Goal: Check status: Check status

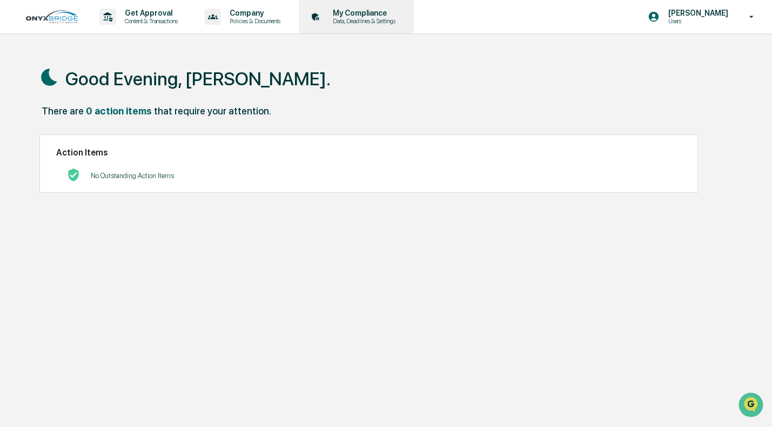
click at [401, 18] on p "Data, Deadlines & Settings" at bounding box center [362, 21] width 77 height 8
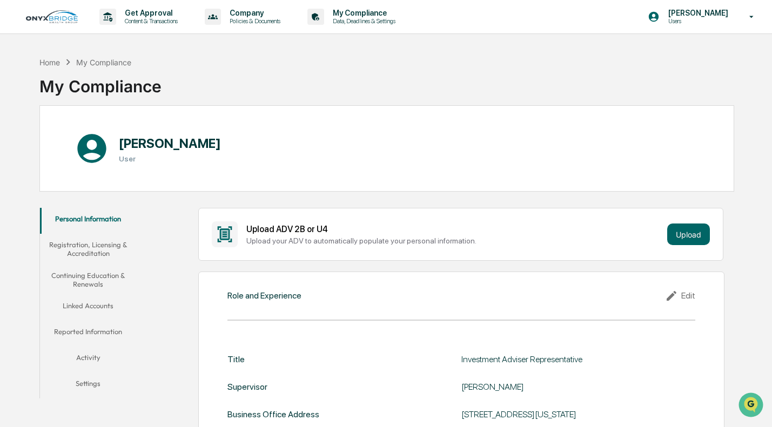
click at [101, 358] on button "Activity" at bounding box center [88, 360] width 97 height 26
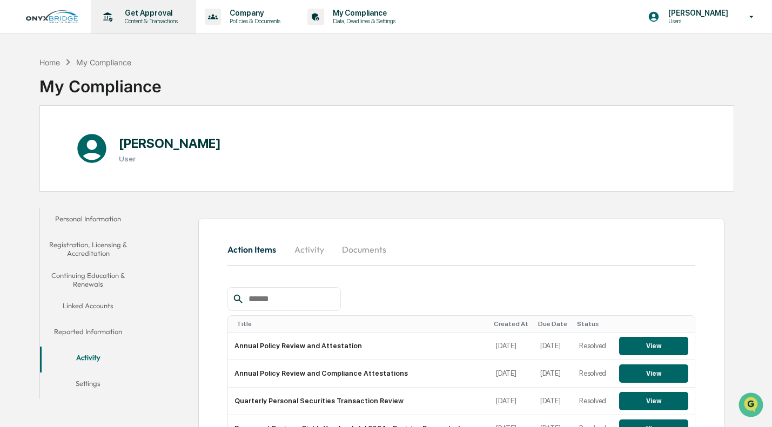
click at [167, 23] on p "Content & Transactions" at bounding box center [149, 21] width 67 height 8
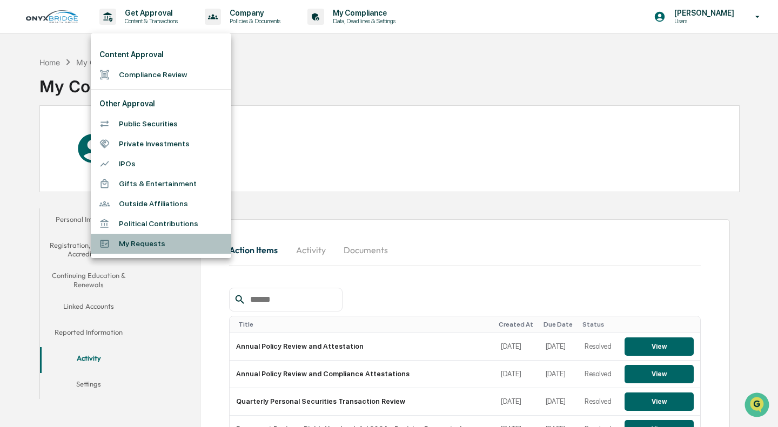
click at [163, 244] on li "My Requests" at bounding box center [161, 244] width 140 height 20
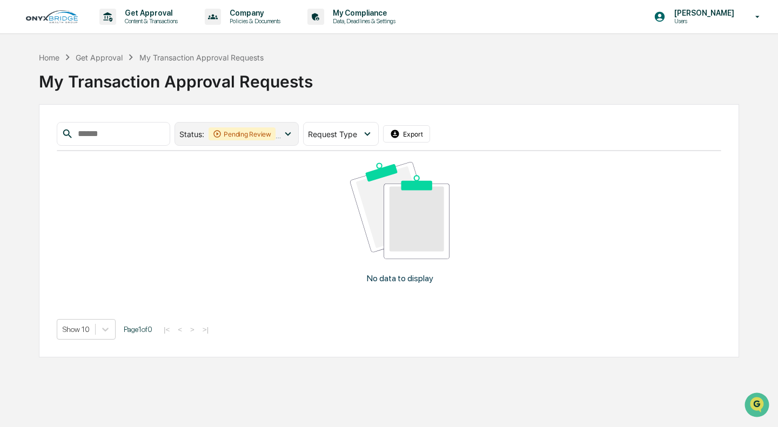
click at [287, 133] on icon at bounding box center [288, 134] width 12 height 12
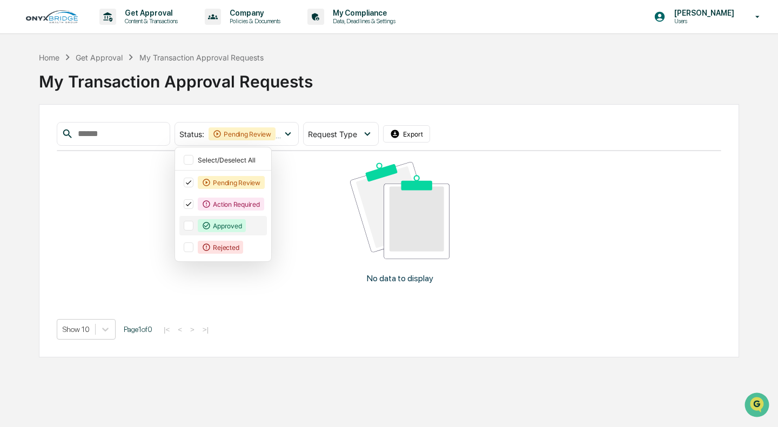
click at [193, 226] on div at bounding box center [189, 226] width 10 height 10
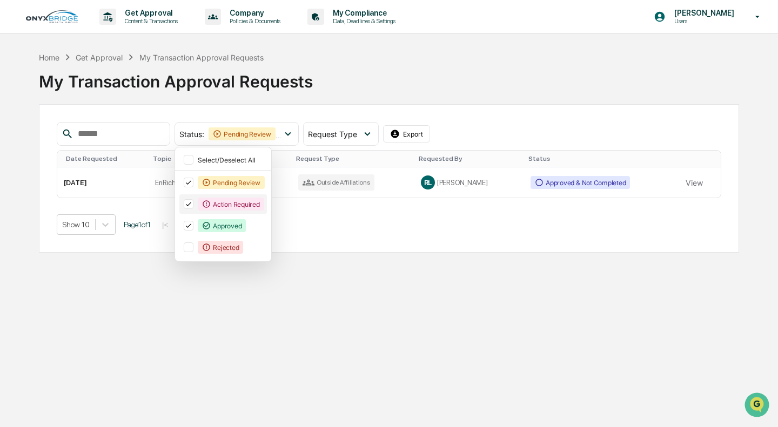
click at [195, 203] on icon at bounding box center [189, 204] width 12 height 8
click at [195, 182] on icon at bounding box center [189, 183] width 12 height 8
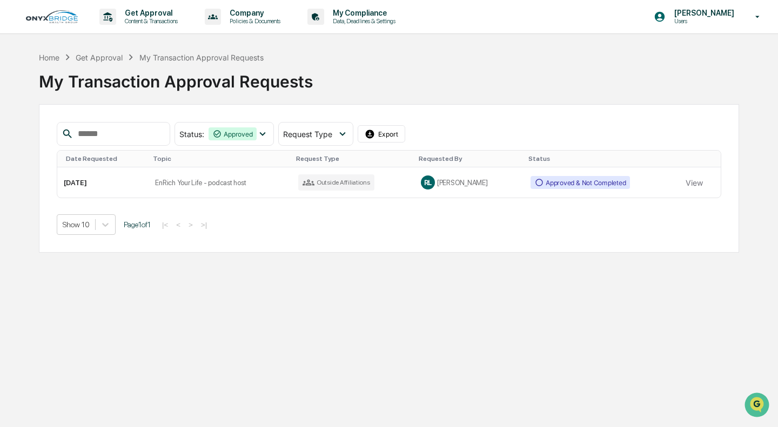
click at [365, 221] on div "Show 10 Page 1 of 1 |< < > >|" at bounding box center [389, 225] width 665 height 21
click at [266, 136] on icon at bounding box center [263, 134] width 12 height 12
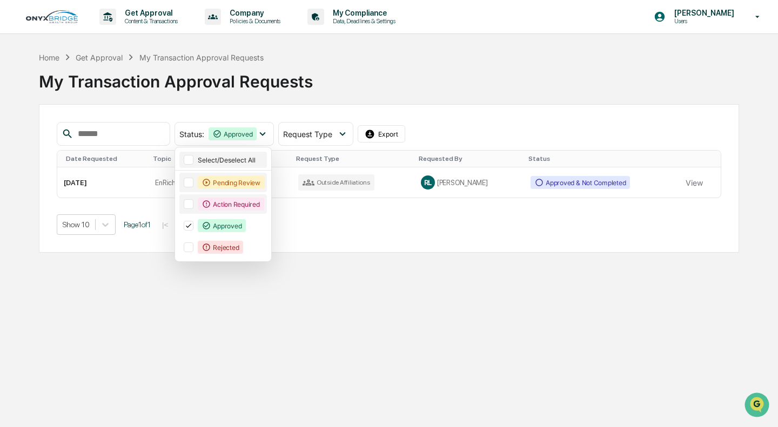
click at [191, 161] on div at bounding box center [189, 160] width 10 height 10
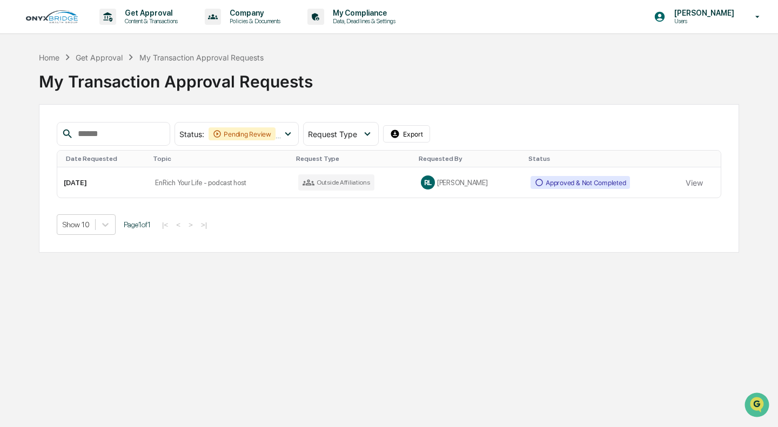
click at [363, 94] on div "My Transaction Approval Requests" at bounding box center [389, 79] width 700 height 32
click at [155, 16] on p "Get Approval" at bounding box center [149, 13] width 67 height 9
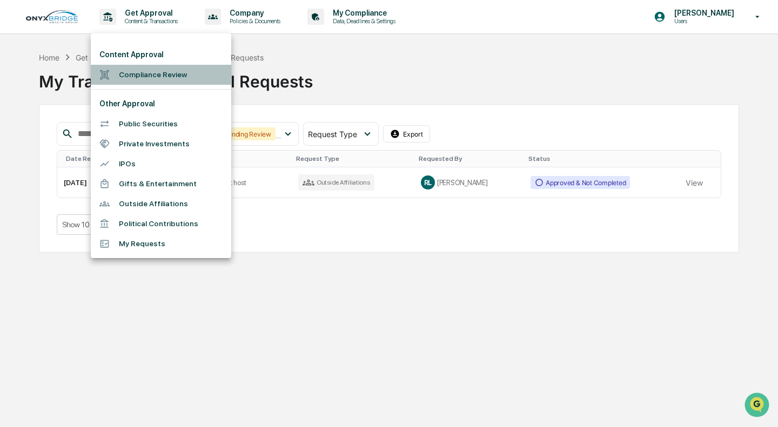
click at [149, 73] on li "Compliance Review" at bounding box center [161, 75] width 140 height 20
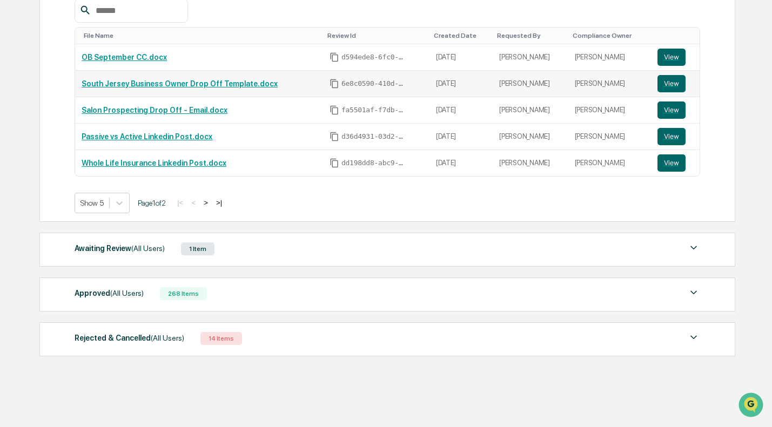
scroll to position [208, 0]
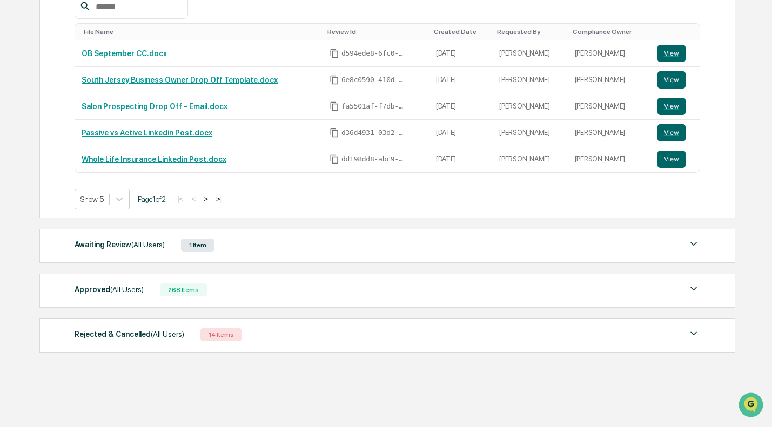
click at [224, 291] on div "Approved (All Users) 268 Items" at bounding box center [387, 290] width 625 height 15
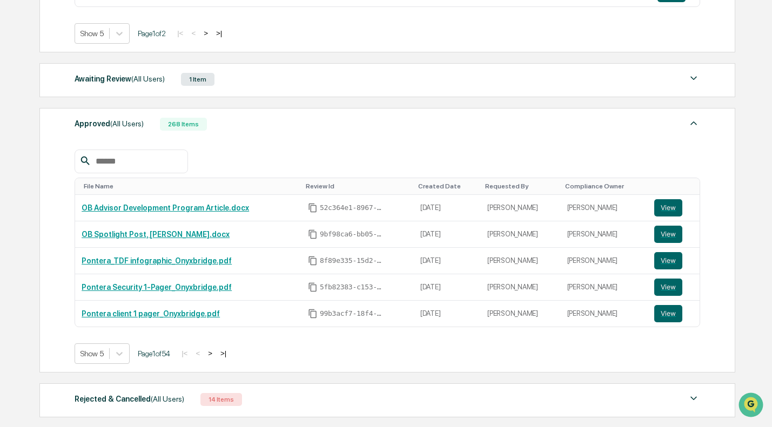
scroll to position [374, 0]
click at [216, 354] on button ">" at bounding box center [210, 352] width 11 height 9
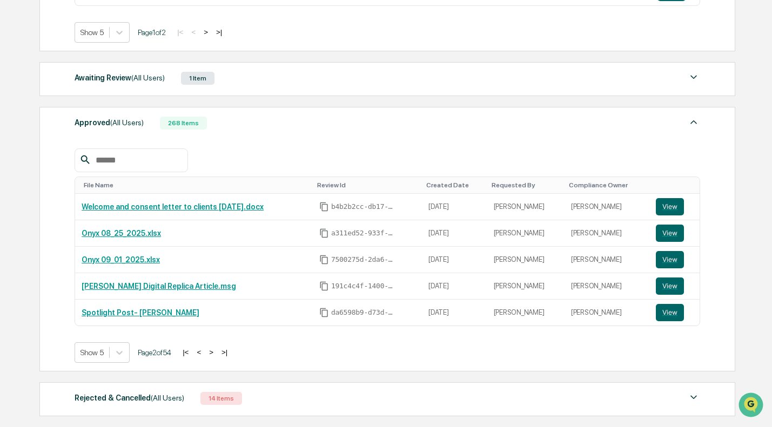
click at [217, 354] on button ">" at bounding box center [211, 352] width 11 height 9
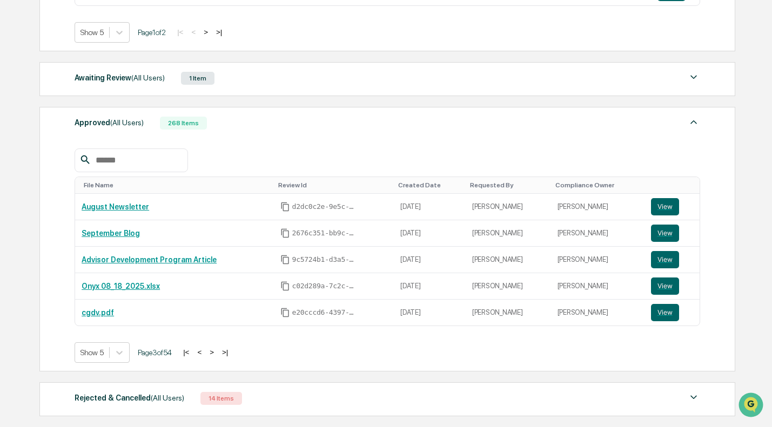
click at [217, 354] on button ">" at bounding box center [211, 352] width 11 height 9
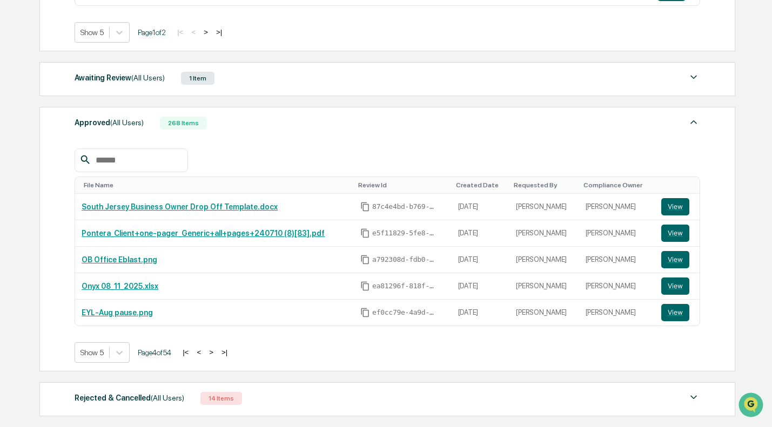
click at [204, 354] on button "<" at bounding box center [198, 352] width 11 height 9
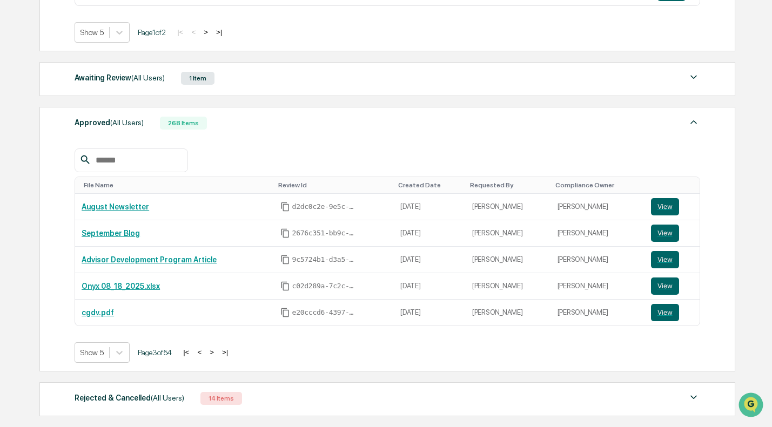
click at [205, 354] on button "<" at bounding box center [199, 352] width 11 height 9
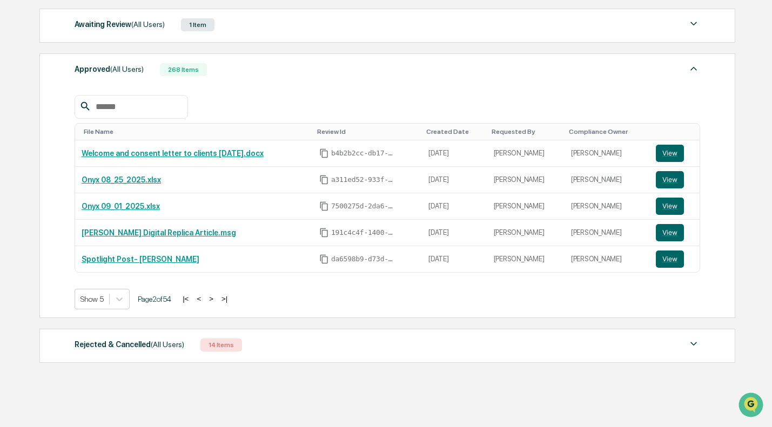
scroll to position [429, 0]
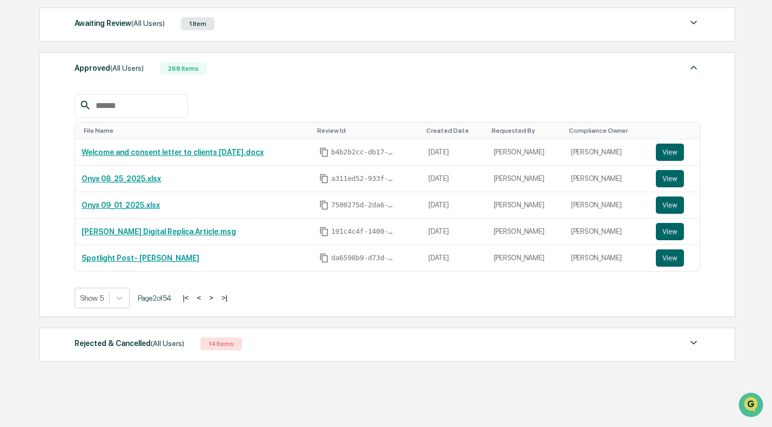
click at [204, 297] on button "<" at bounding box center [198, 297] width 11 height 9
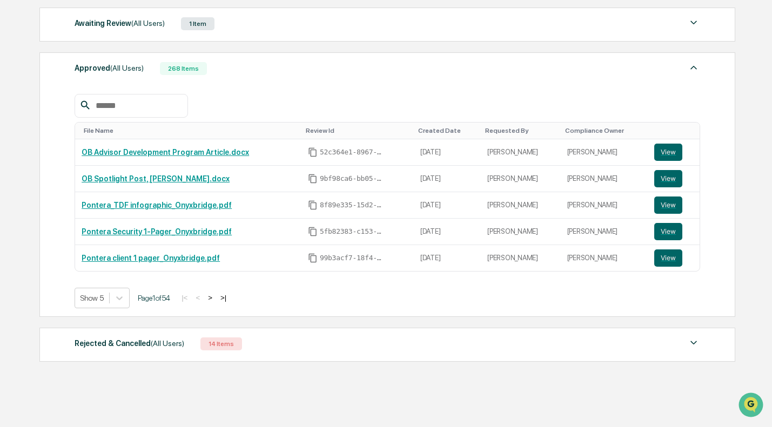
click at [696, 345] on img at bounding box center [693, 343] width 13 height 13
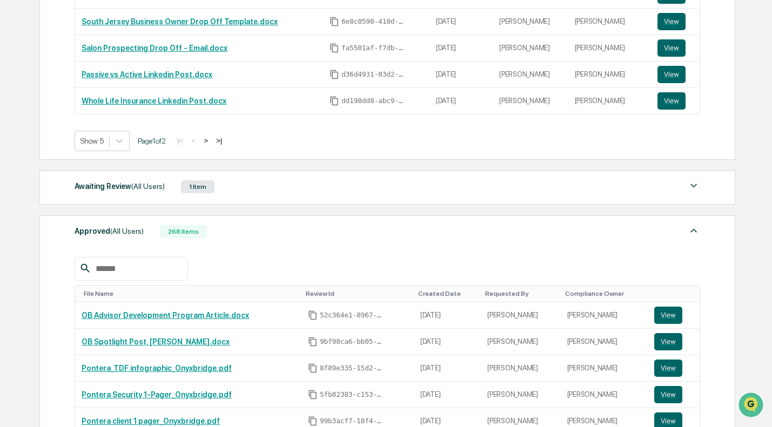
scroll to position [247, 0]
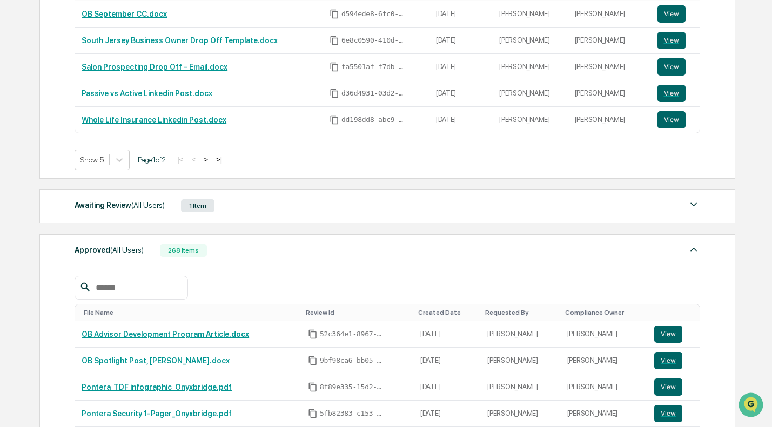
click at [140, 291] on input "text" at bounding box center [137, 288] width 92 height 14
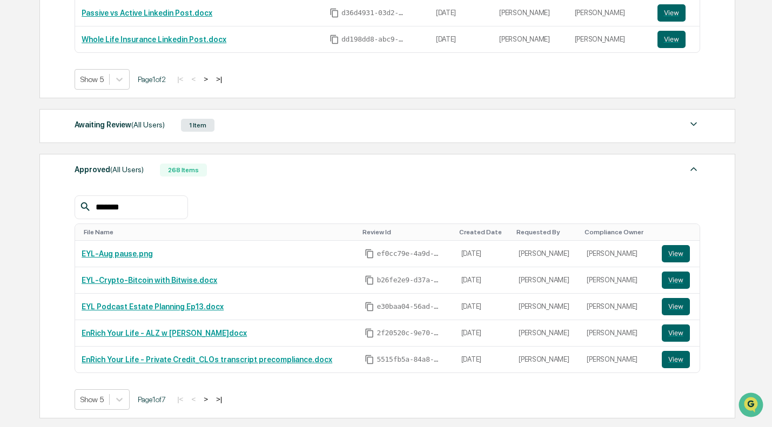
scroll to position [331, 0]
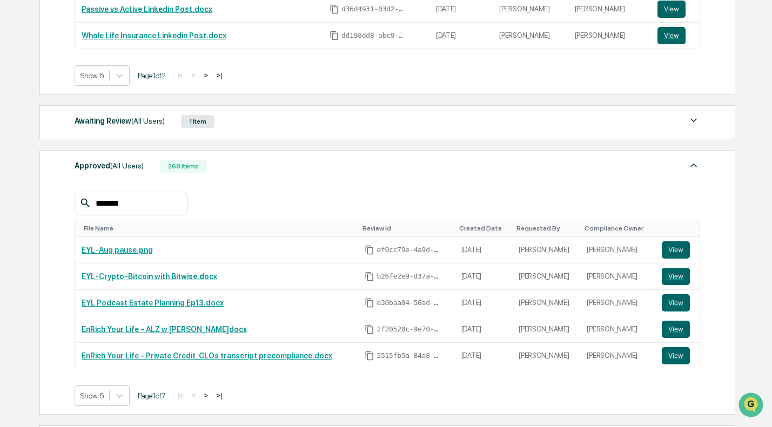
type input "*******"
click at [211, 395] on button ">" at bounding box center [205, 395] width 11 height 9
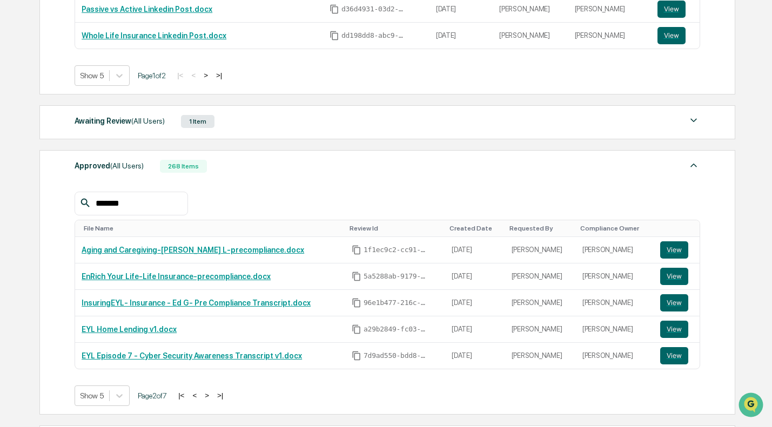
click at [698, 120] on img at bounding box center [693, 120] width 13 height 13
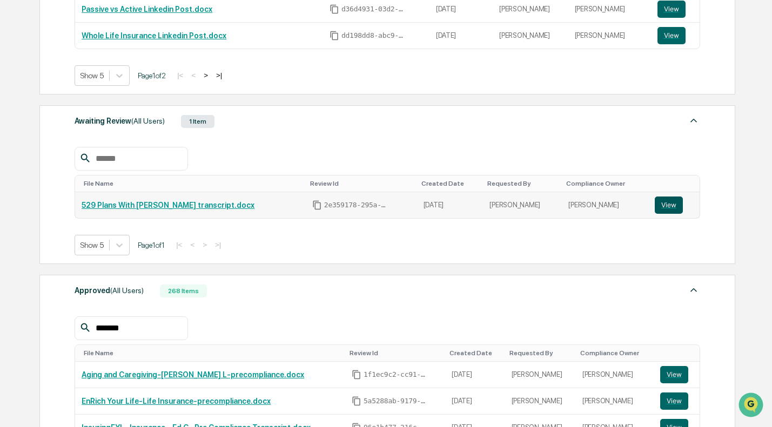
click at [668, 207] on button "View" at bounding box center [669, 205] width 28 height 17
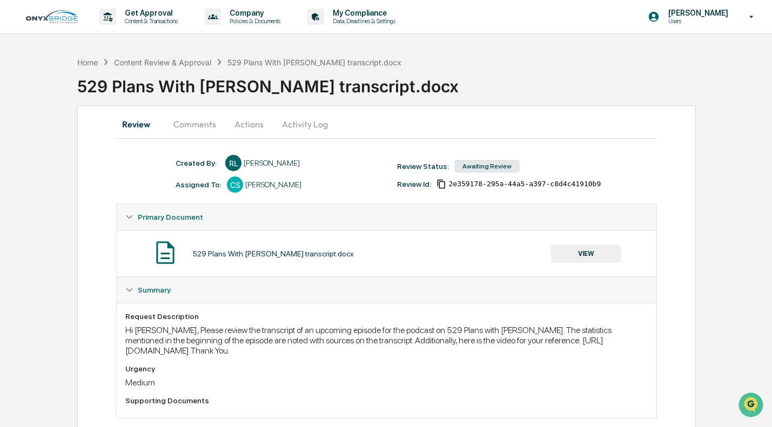
click at [190, 124] on button "Comments" at bounding box center [195, 124] width 60 height 26
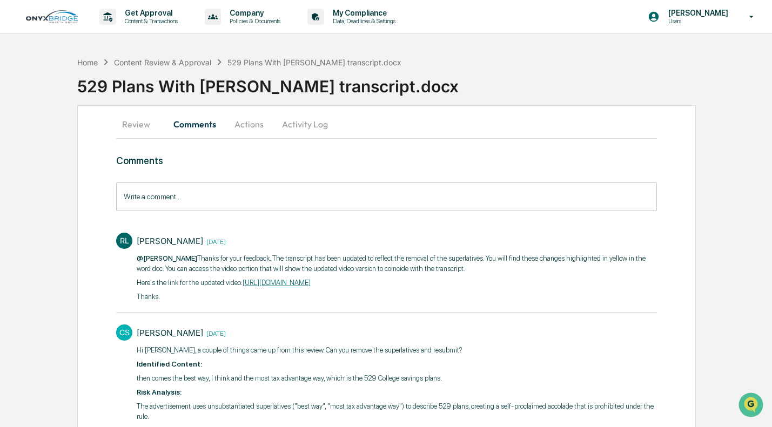
click at [138, 128] on button "Review" at bounding box center [140, 124] width 49 height 26
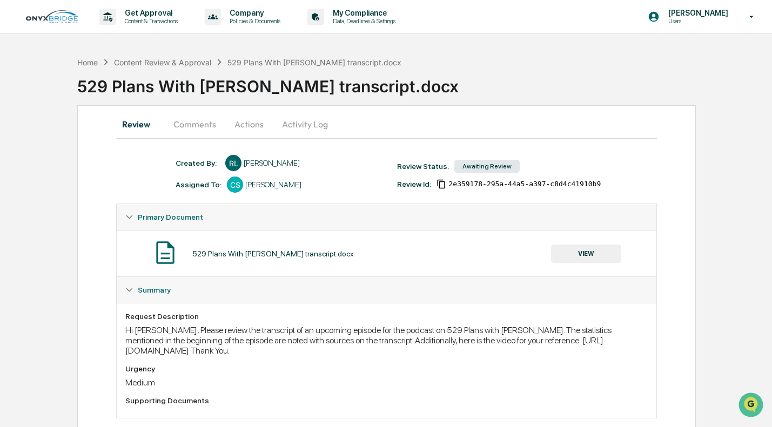
scroll to position [19, 0]
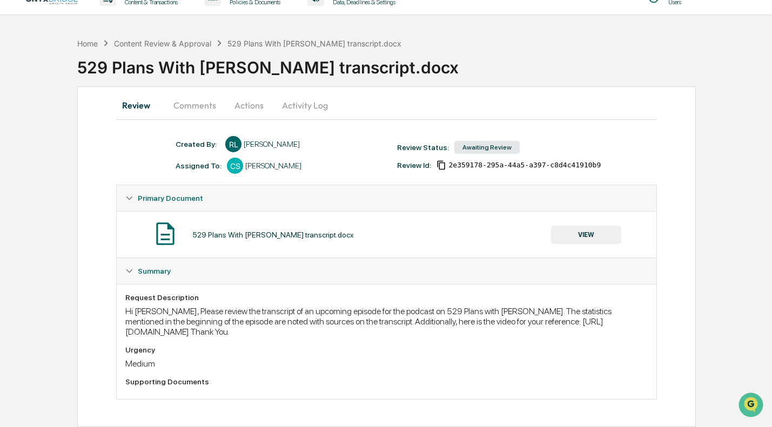
click at [237, 407] on div "Created By: ‎ ‎ RL Richard Leimgruber Assigned To: CS Cindy Schlanger Review St…" at bounding box center [386, 278] width 540 height 285
